Goal: Transaction & Acquisition: Download file/media

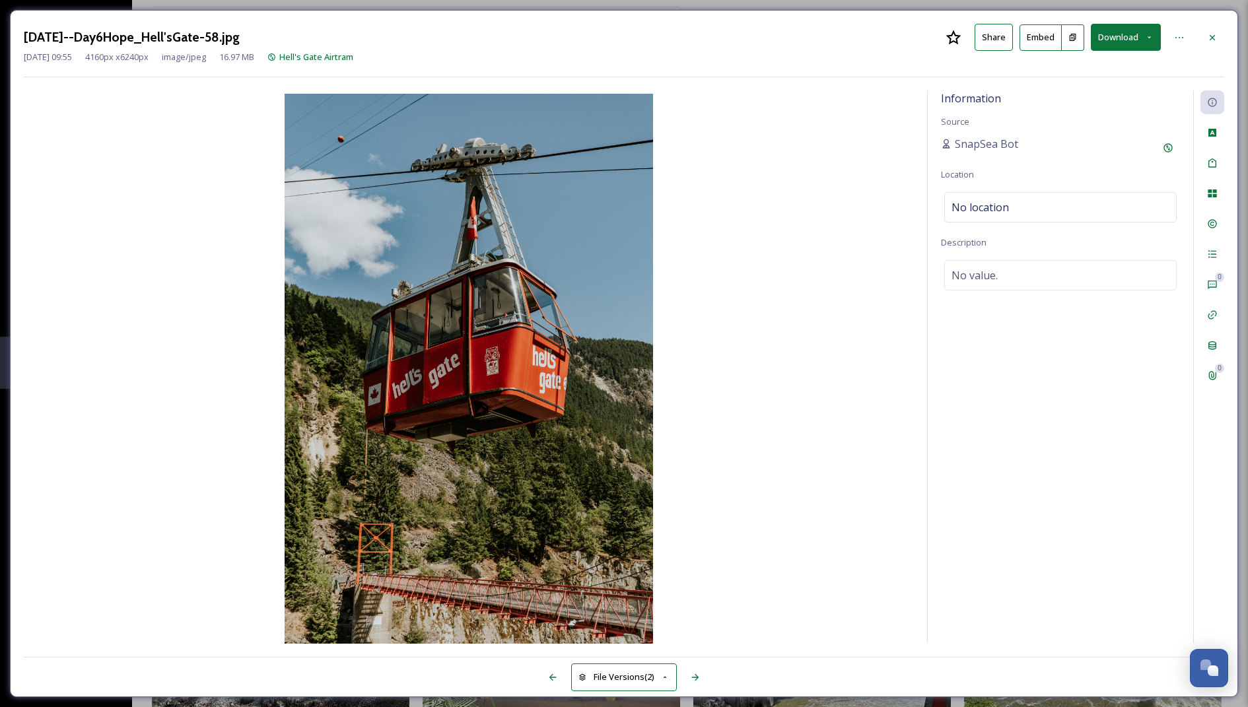
scroll to position [19073, 0]
click at [1208, 34] on icon at bounding box center [1212, 37] width 11 height 11
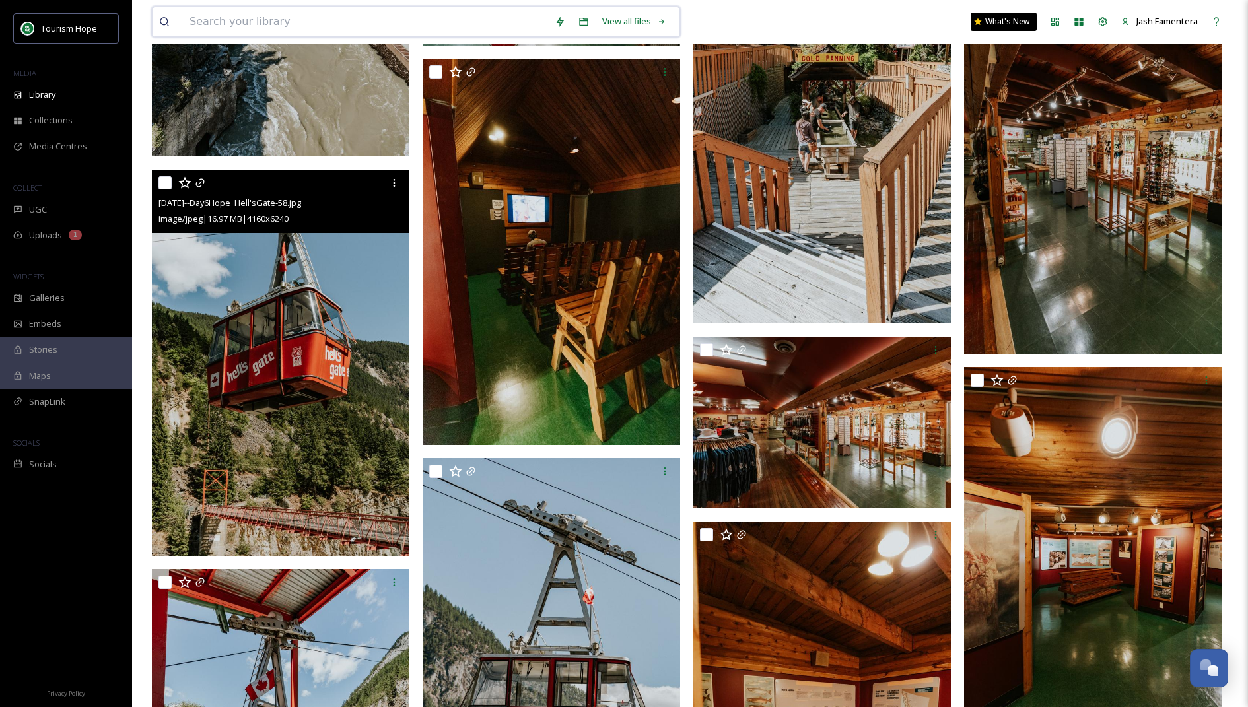
click at [465, 20] on input at bounding box center [365, 21] width 365 height 29
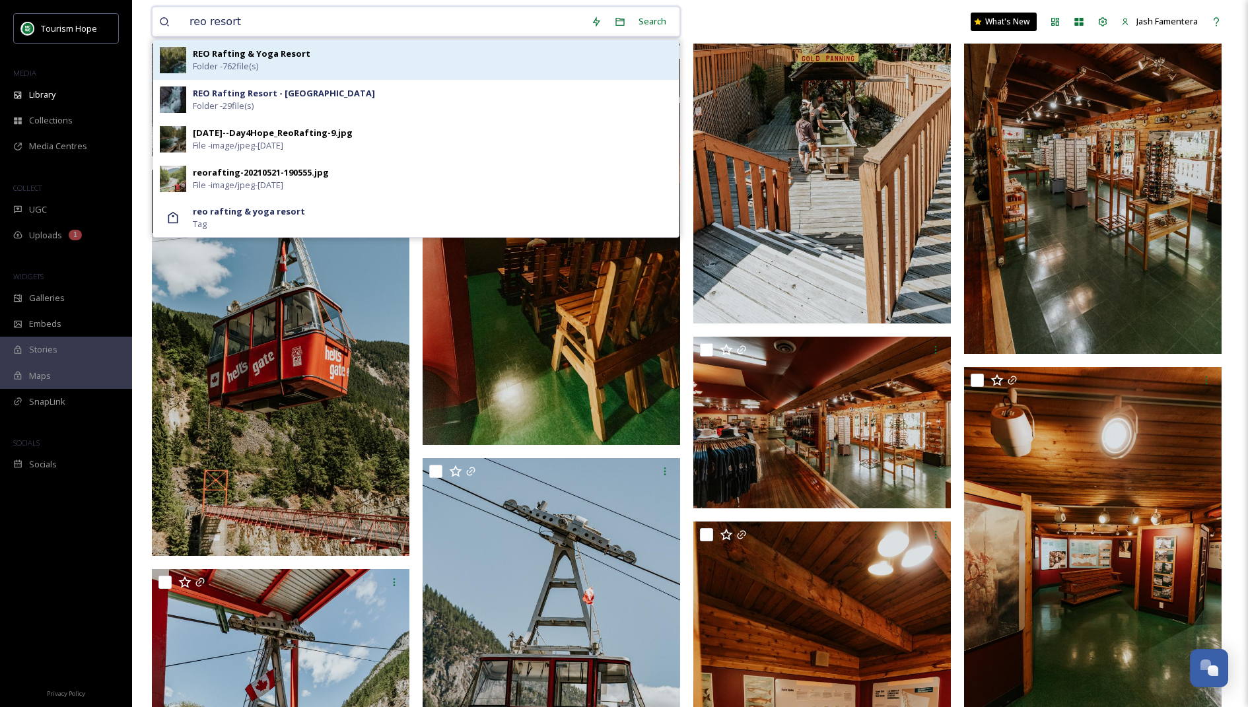
type input "reo resort"
click at [491, 65] on div "REO Rafting & Yoga Resort Folder - 762 file(s)" at bounding box center [432, 60] width 479 height 25
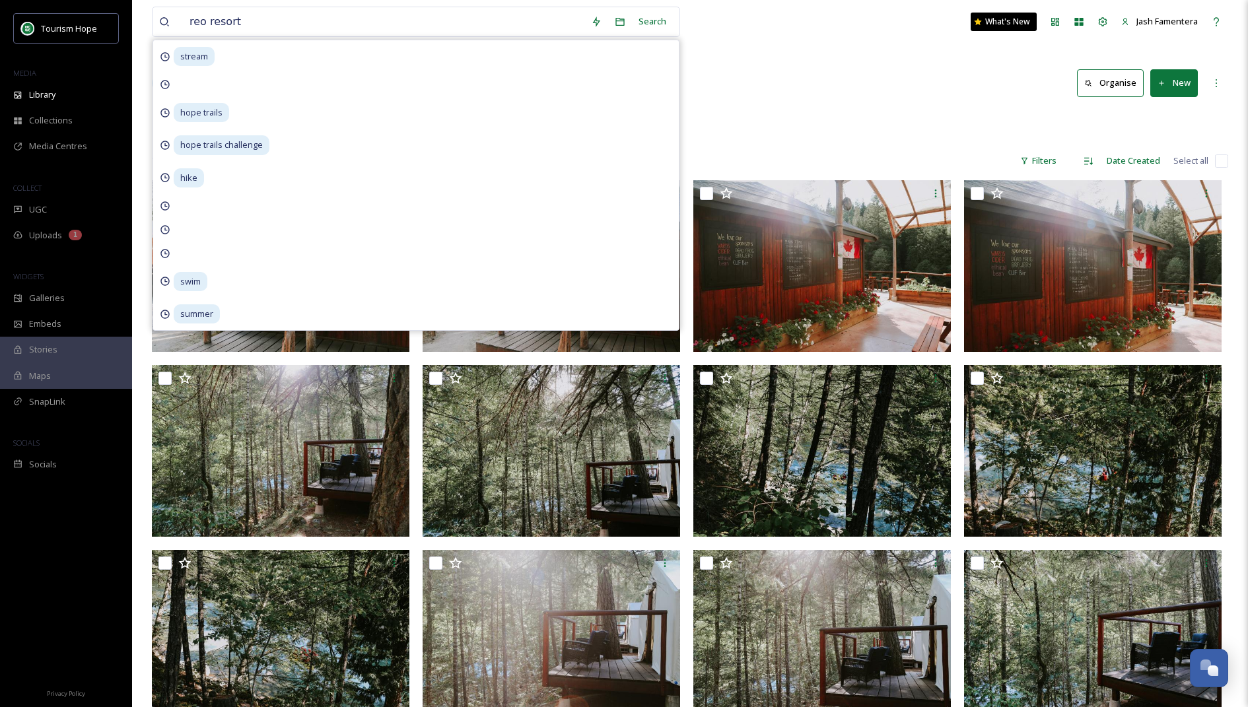
click at [722, 168] on div "762 file s Filters Date Created Select all" at bounding box center [690, 161] width 1076 height 26
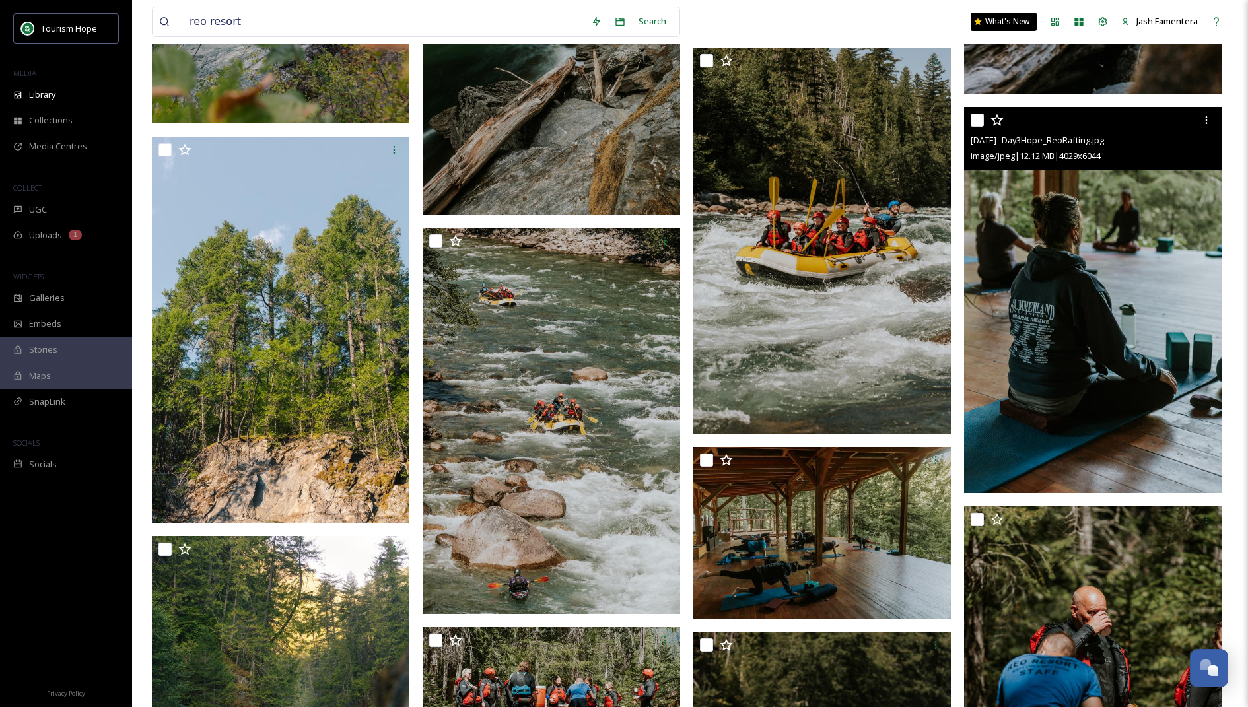
scroll to position [13616, 0]
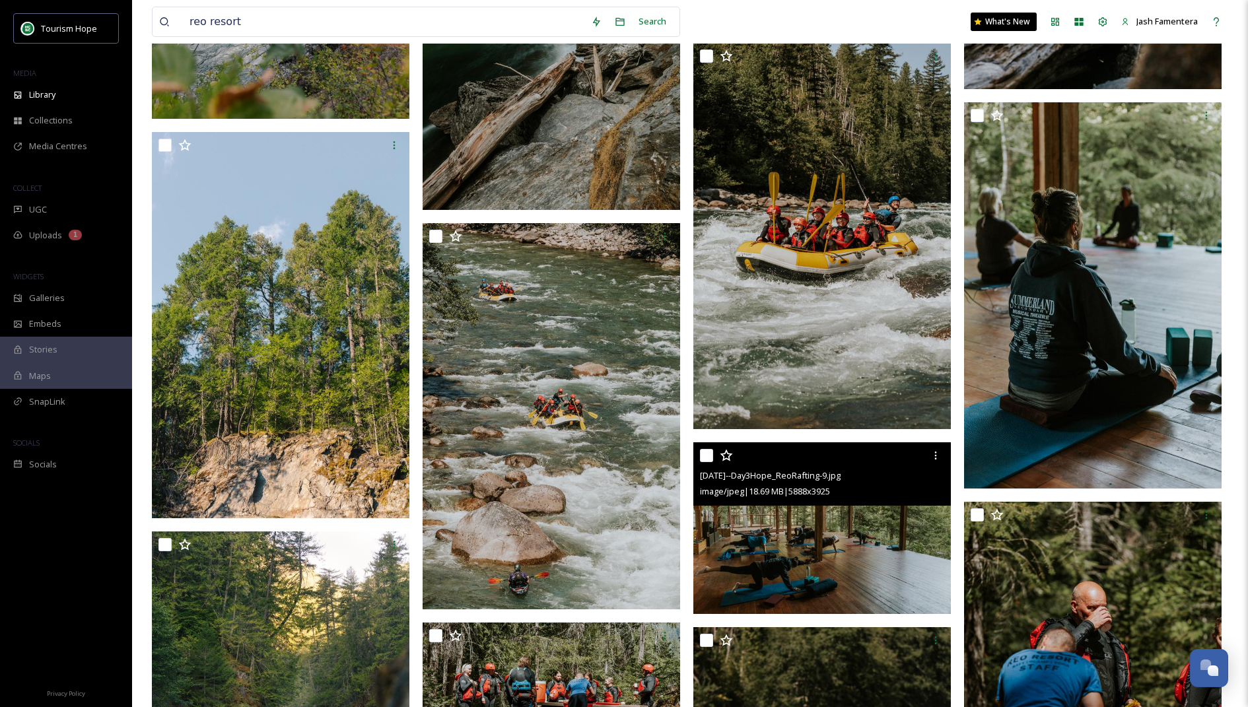
click at [725, 548] on img at bounding box center [821, 528] width 257 height 172
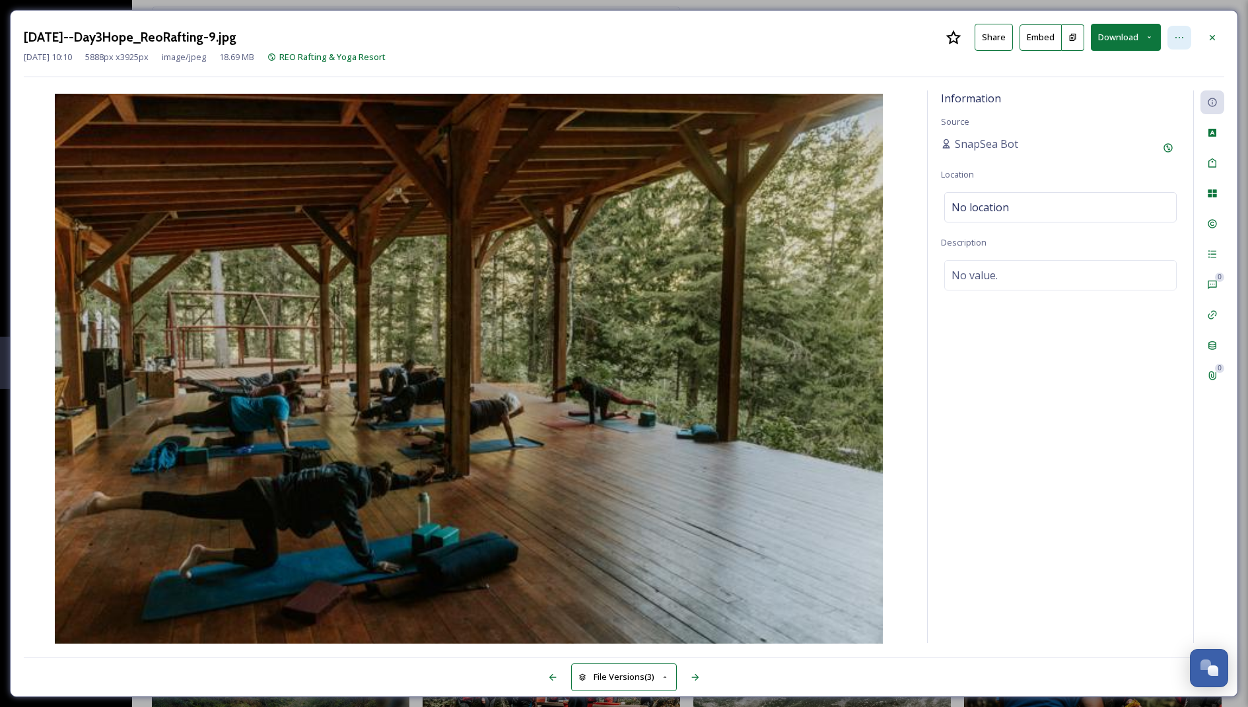
click at [1171, 40] on div at bounding box center [1179, 38] width 24 height 24
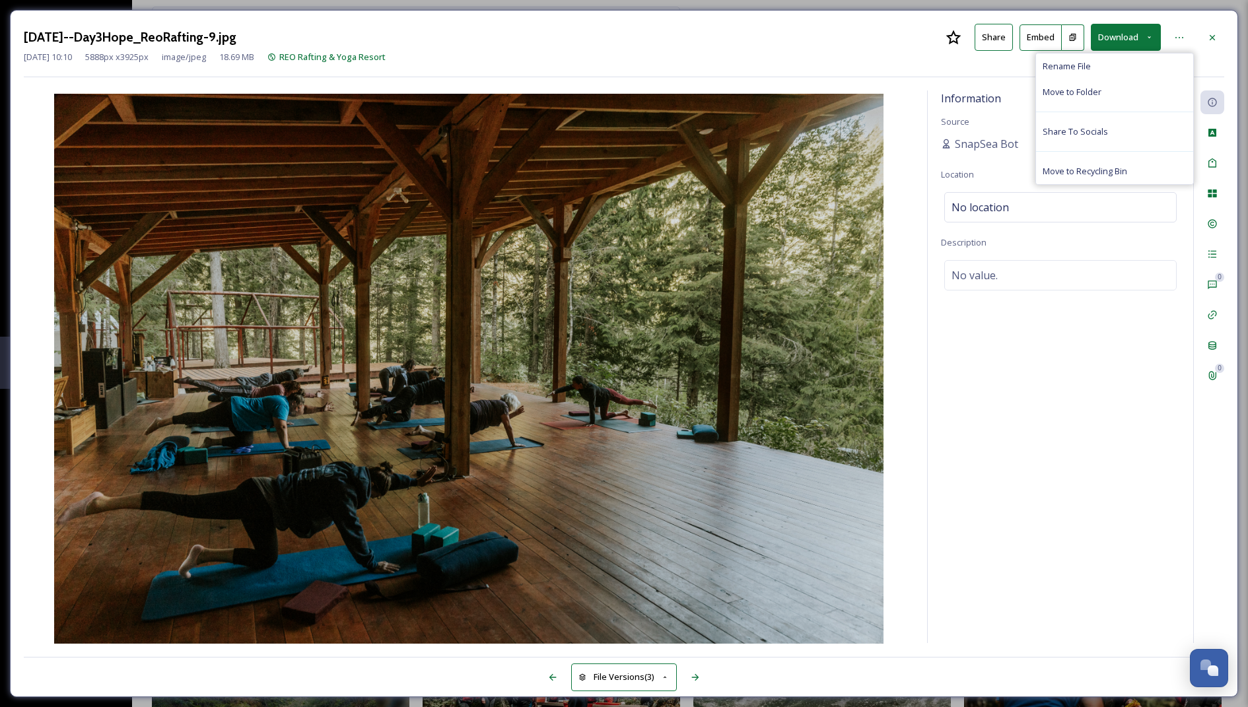
click at [1120, 38] on button "Download" at bounding box center [1125, 37] width 70 height 27
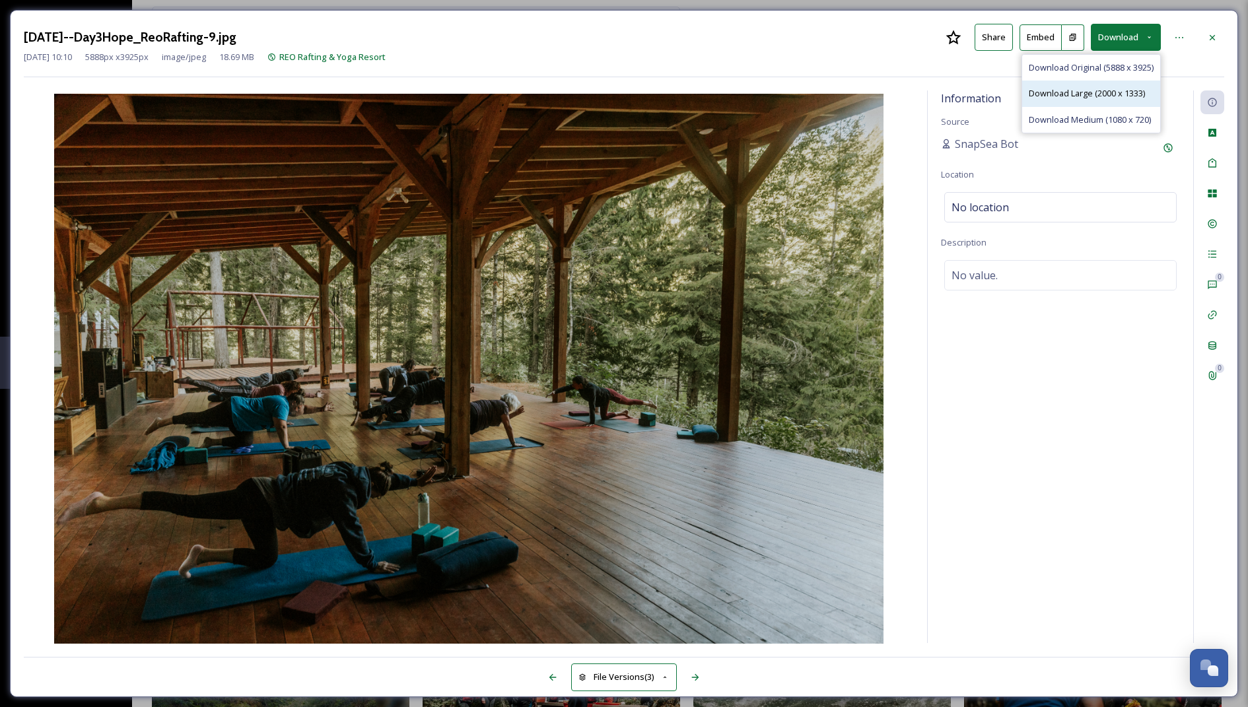
click at [1092, 92] on span "Download Large (2000 x 1333)" at bounding box center [1086, 93] width 116 height 13
click at [1205, 44] on div at bounding box center [1212, 38] width 24 height 24
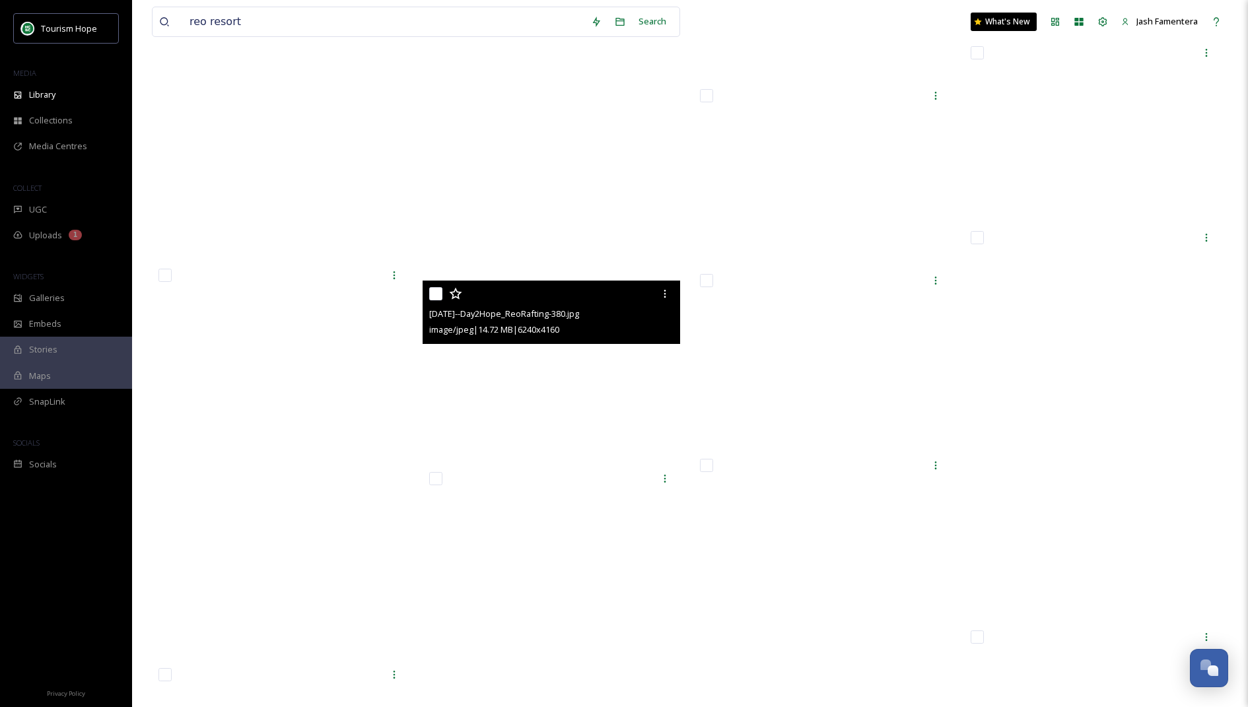
scroll to position [30443, 0]
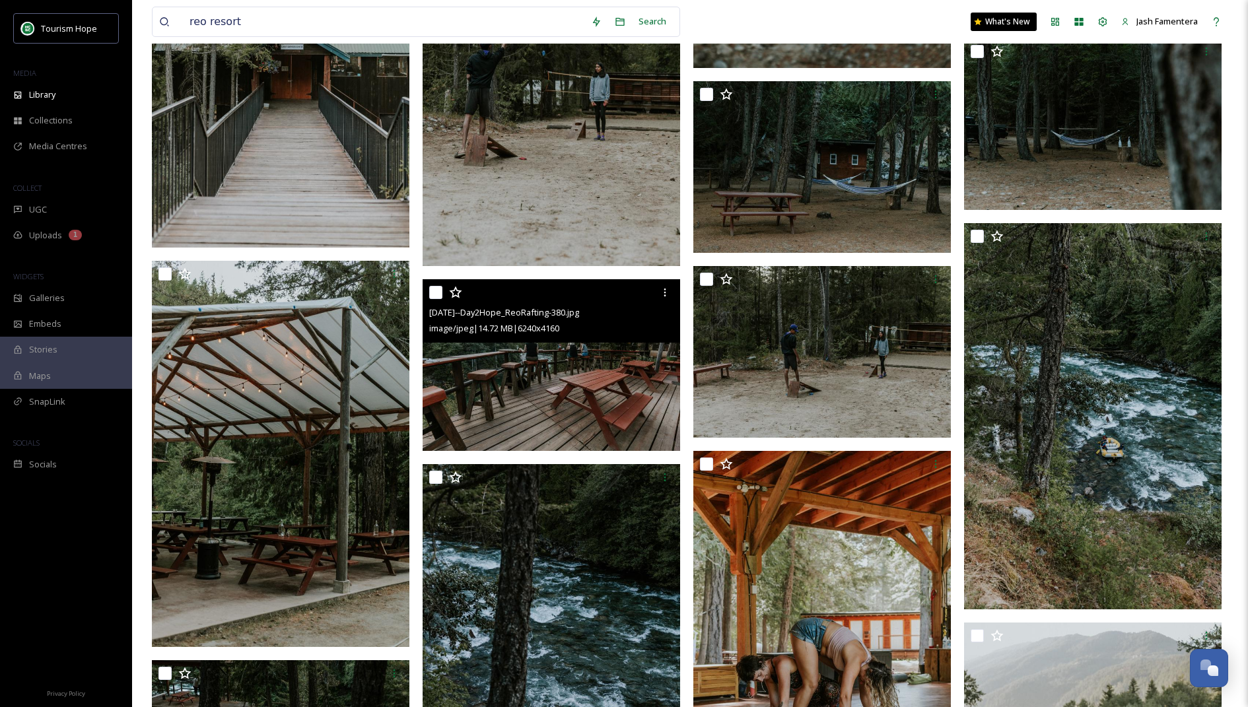
click at [583, 413] on img at bounding box center [550, 365] width 257 height 172
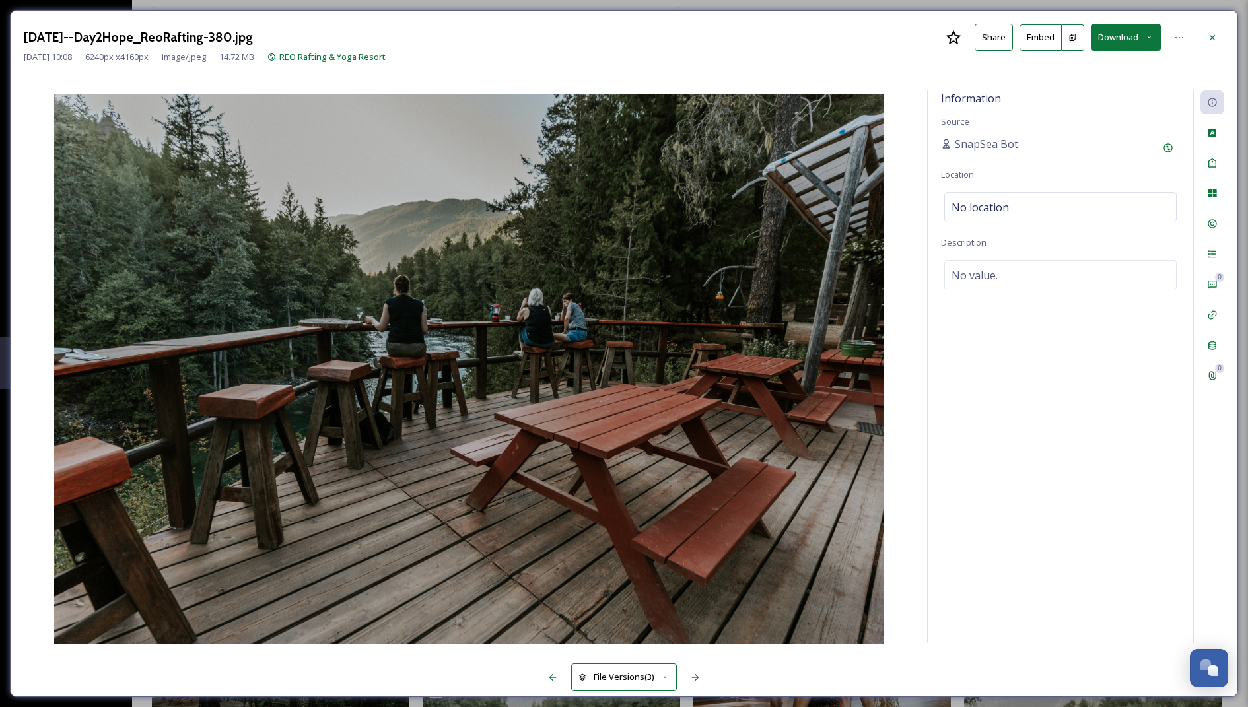
click at [1122, 26] on button "Download" at bounding box center [1125, 37] width 70 height 27
click at [1103, 90] on span "Download Large (2000 x 1333)" at bounding box center [1086, 93] width 116 height 13
click at [1218, 36] on div at bounding box center [1212, 38] width 24 height 24
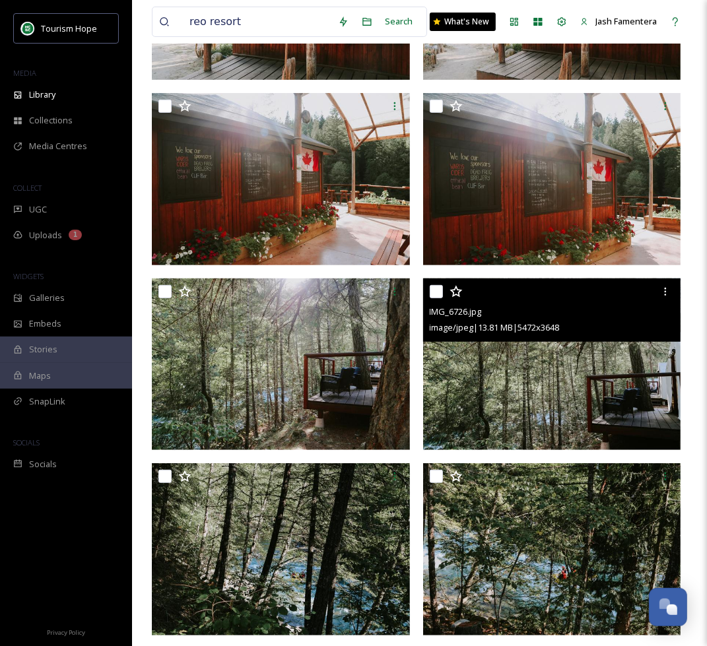
scroll to position [284, 0]
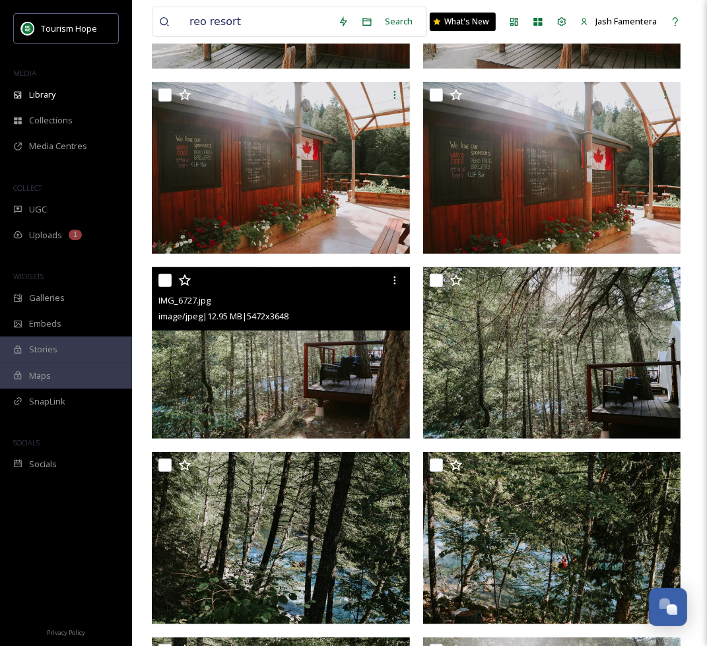
click at [322, 407] on img at bounding box center [281, 353] width 258 height 172
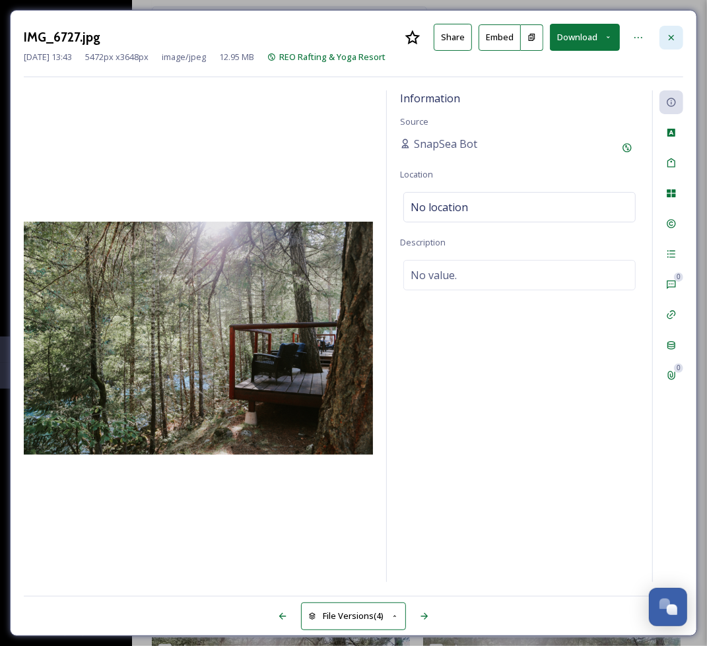
click at [681, 38] on div at bounding box center [671, 38] width 24 height 24
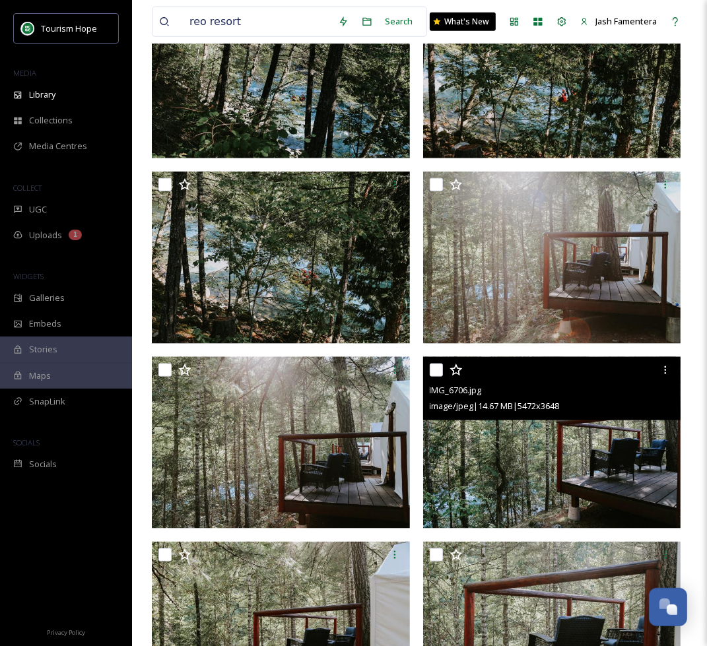
scroll to position [747, 0]
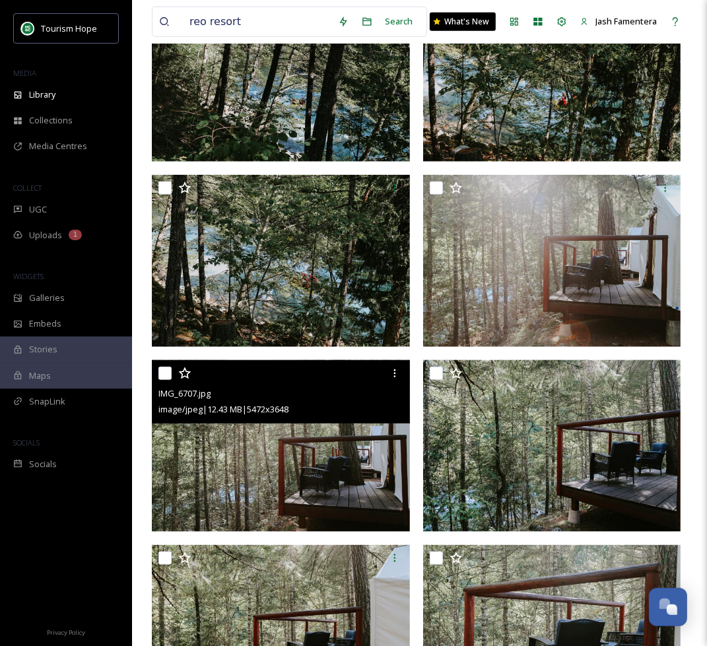
click at [345, 441] on img at bounding box center [281, 446] width 258 height 172
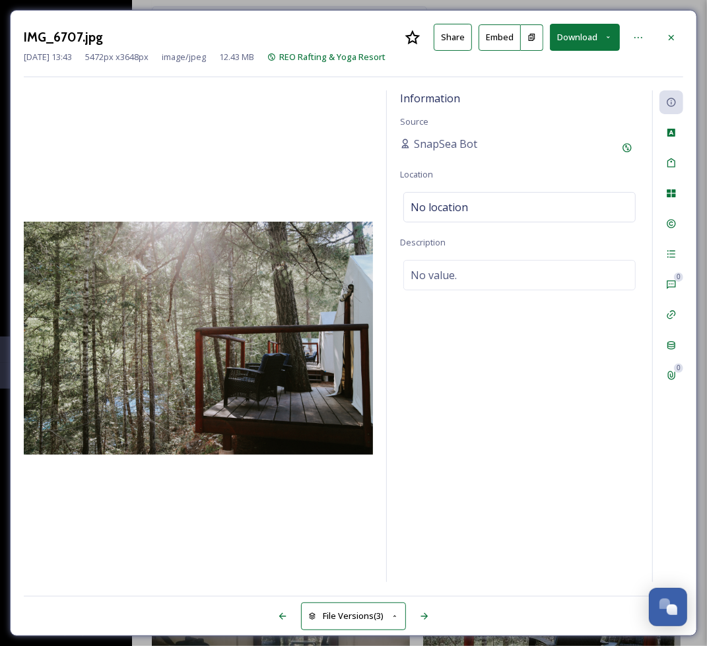
click at [594, 44] on button "Download" at bounding box center [585, 37] width 70 height 27
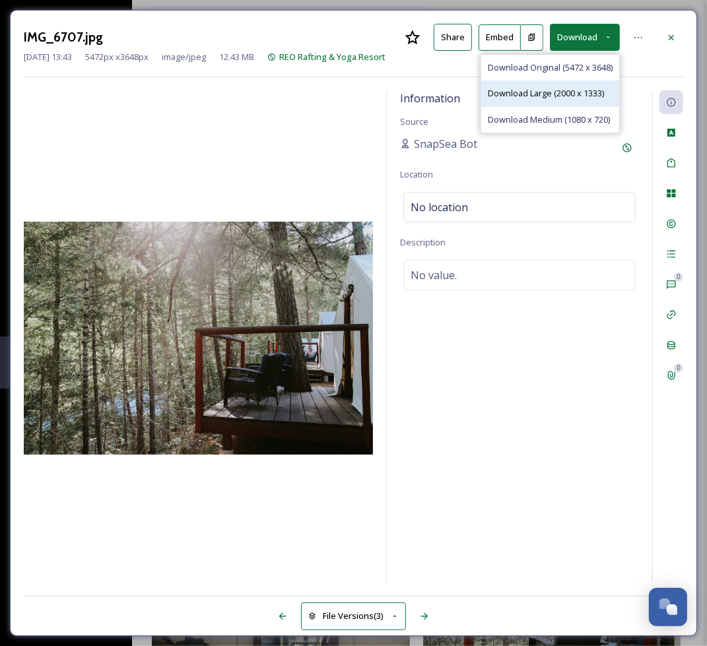
click at [585, 83] on div "Download Large (2000 x 1333)" at bounding box center [550, 94] width 138 height 26
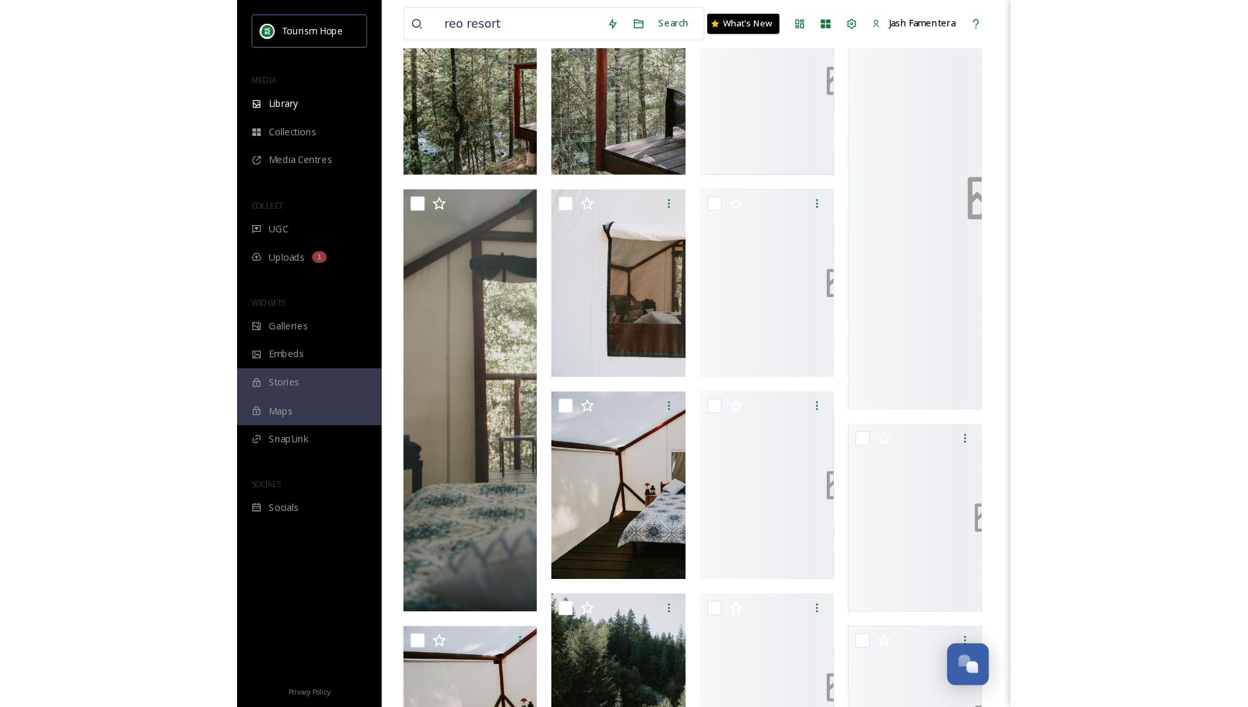
scroll to position [375, 0]
